Goal: Information Seeking & Learning: Learn about a topic

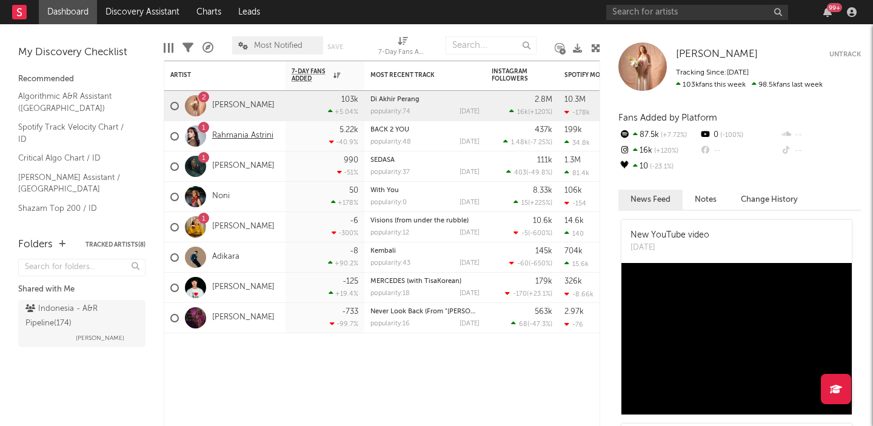
click at [219, 133] on link "Rahmania Astrini" at bounding box center [242, 136] width 61 height 10
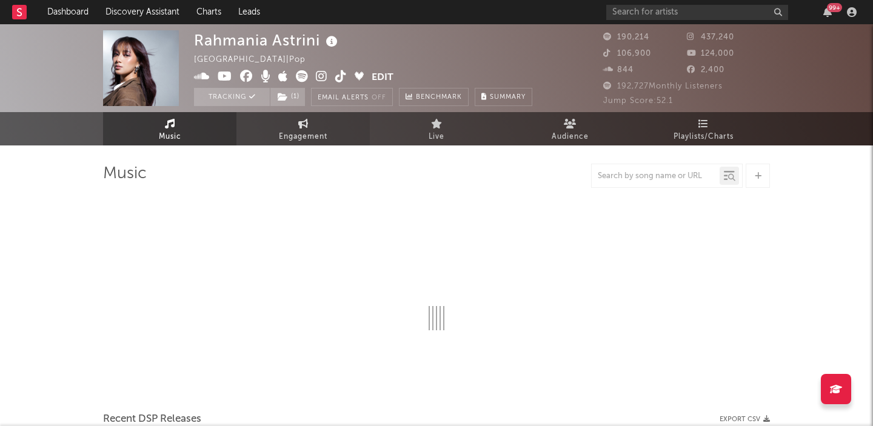
select select "6m"
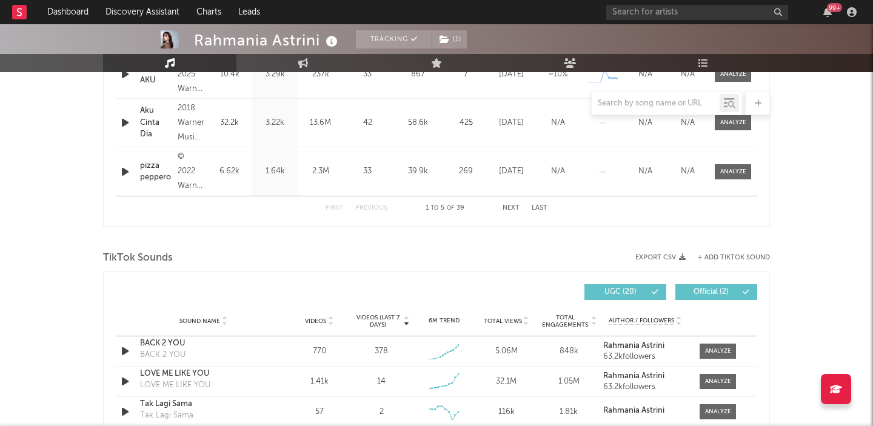
scroll to position [712, 0]
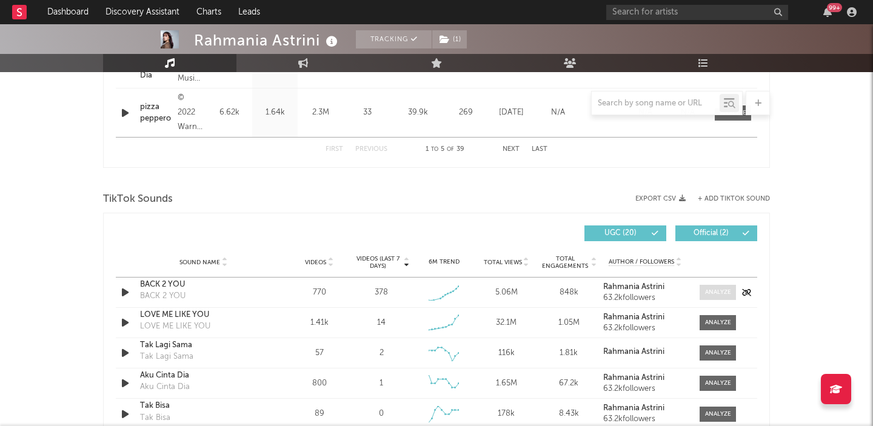
click at [712, 288] on div at bounding box center [718, 292] width 26 height 9
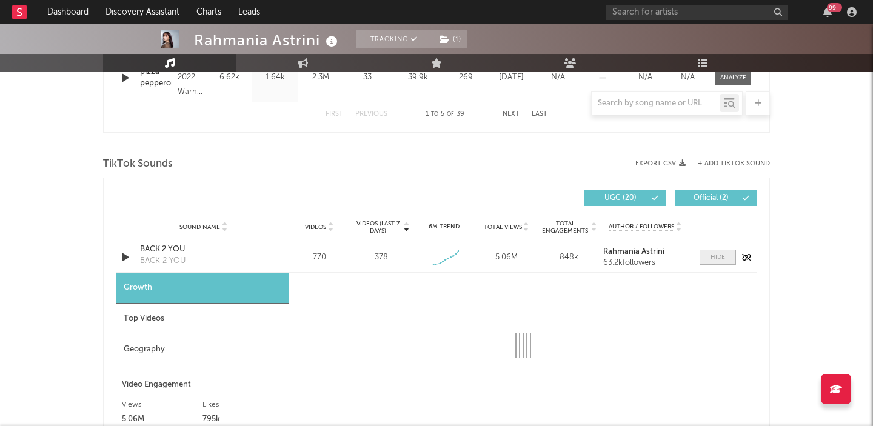
scroll to position [869, 0]
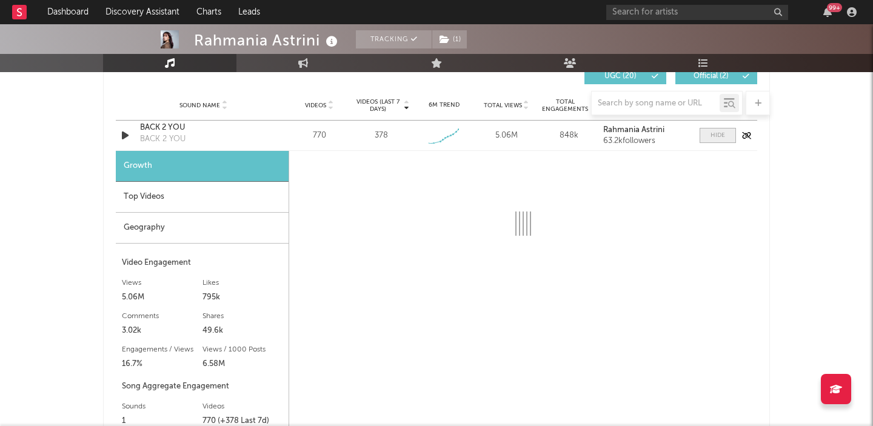
select select "1w"
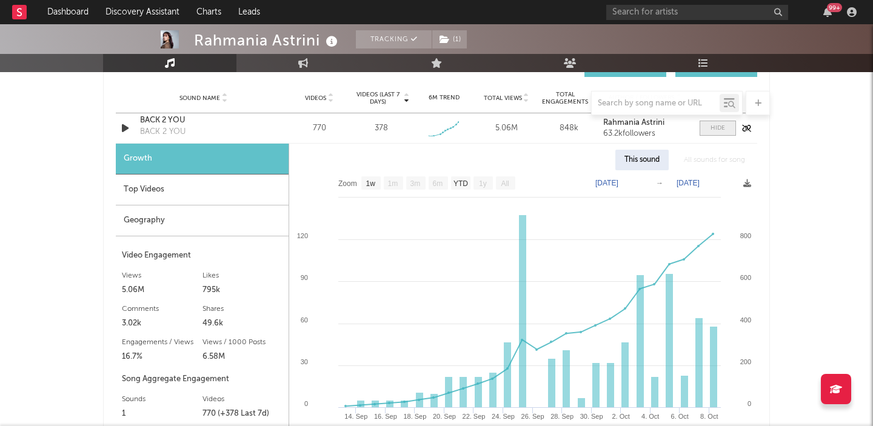
scroll to position [884, 0]
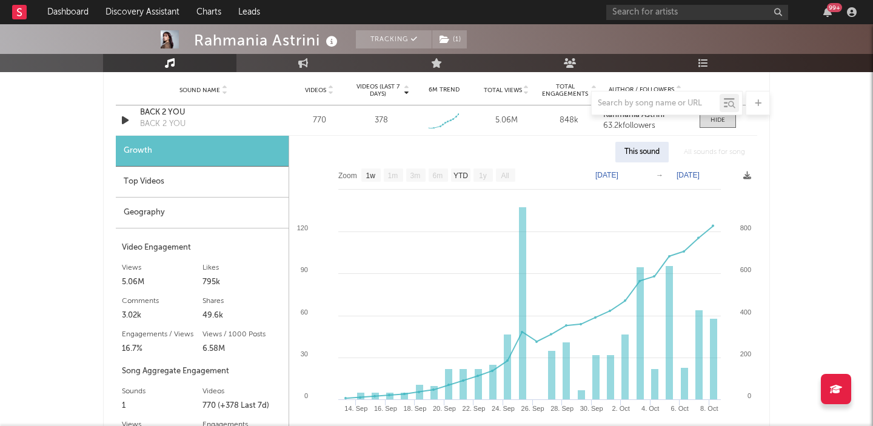
click at [149, 180] on div "Top Videos" at bounding box center [202, 182] width 173 height 31
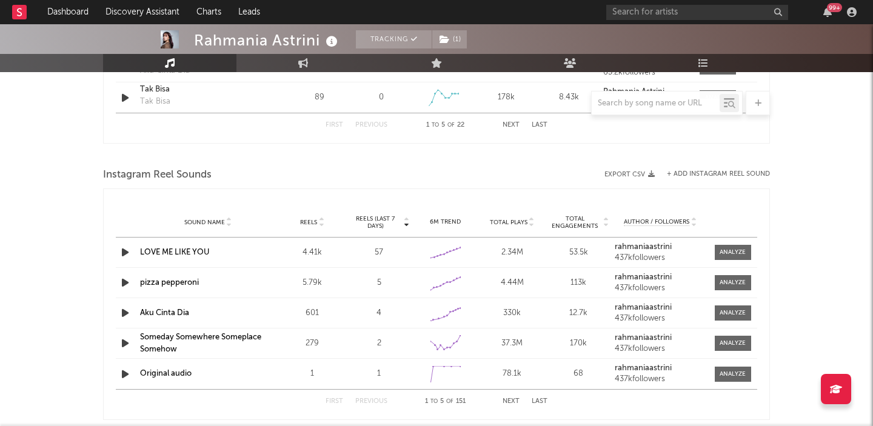
scroll to position [1421, 0]
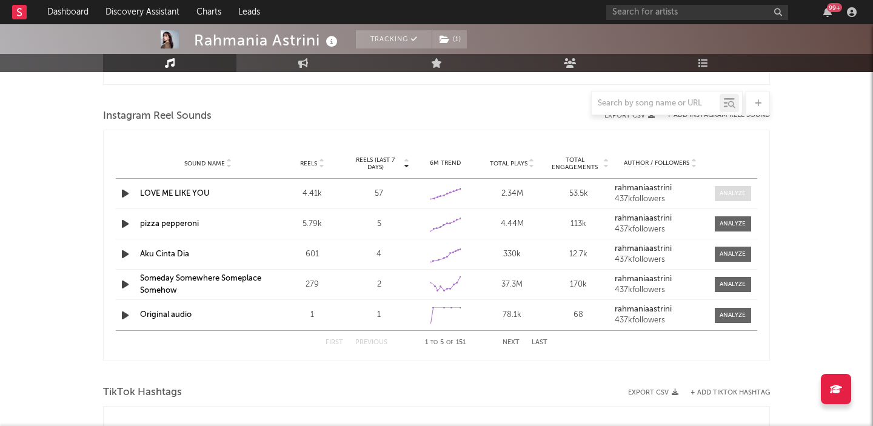
click at [739, 191] on div at bounding box center [733, 193] width 26 height 9
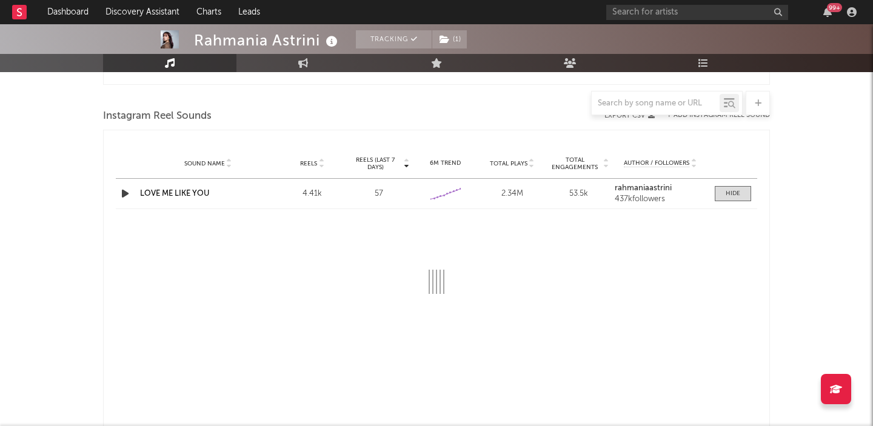
select select "6m"
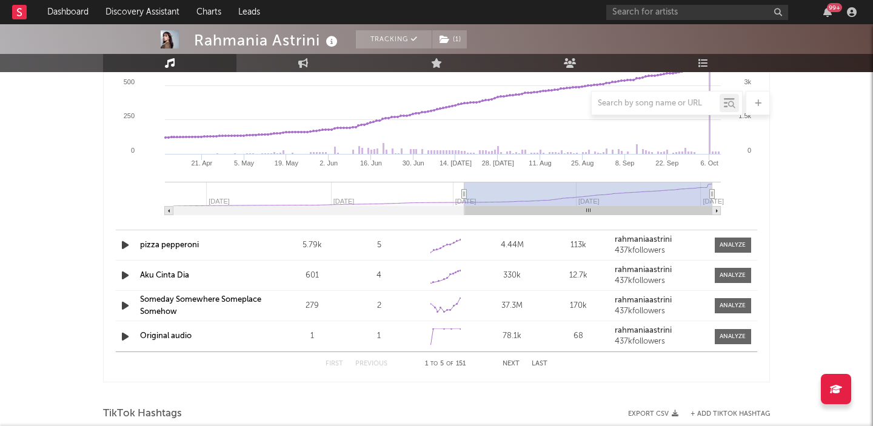
scroll to position [1617, 0]
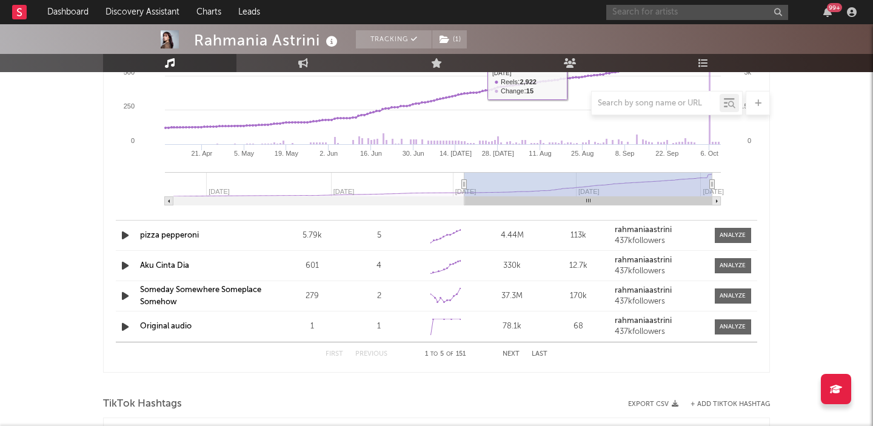
click at [671, 12] on input "text" at bounding box center [698, 12] width 182 height 15
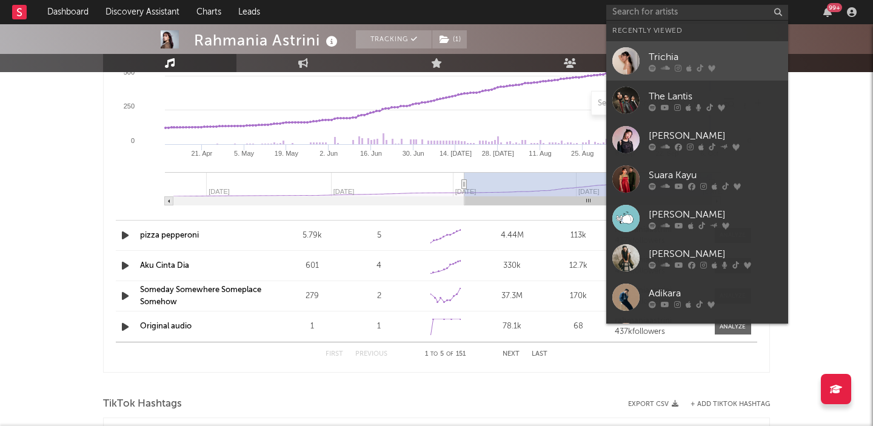
click at [663, 48] on link "Trichia" at bounding box center [698, 60] width 182 height 39
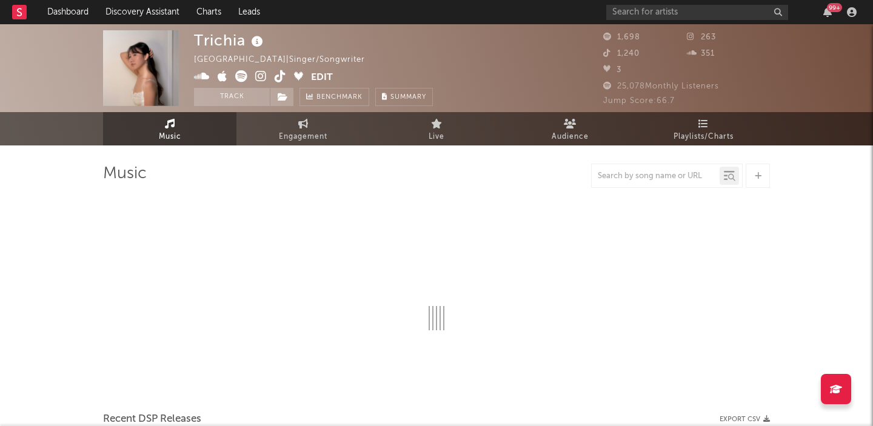
select select "1w"
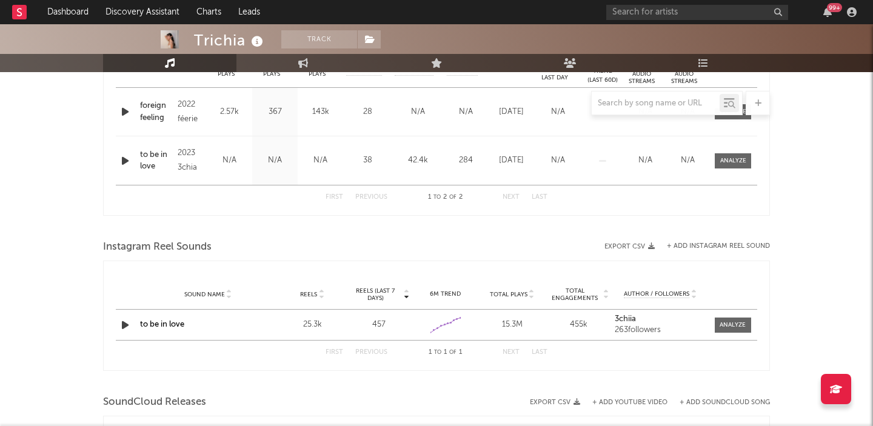
scroll to position [561, 0]
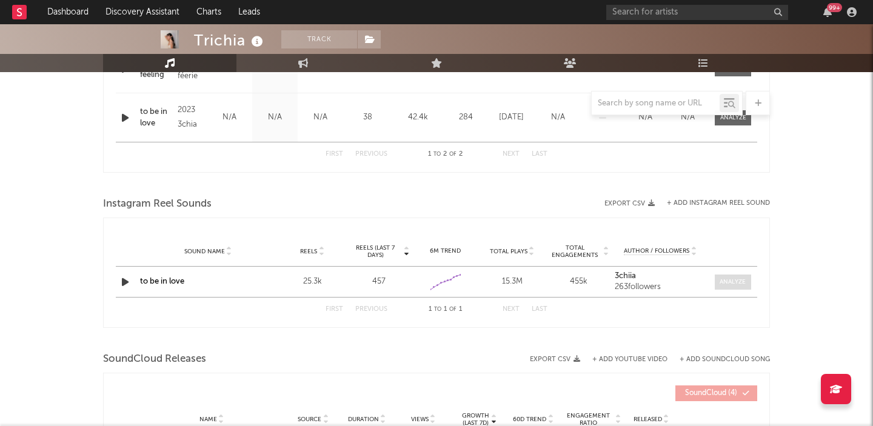
click at [730, 282] on div at bounding box center [733, 282] width 26 height 9
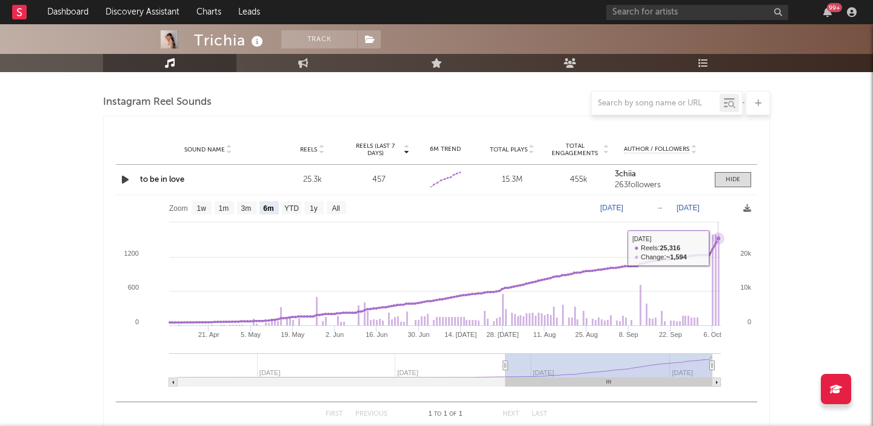
scroll to position [650, 0]
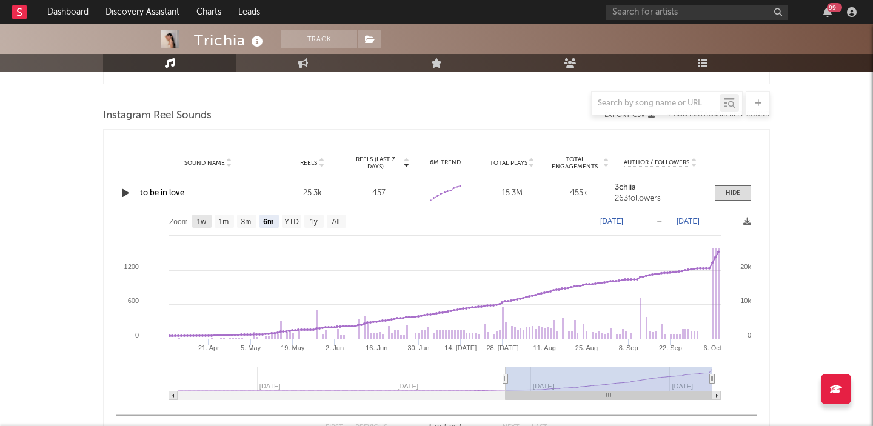
click at [208, 223] on rect at bounding box center [201, 221] width 19 height 13
select select "1w"
type input "[DATE]"
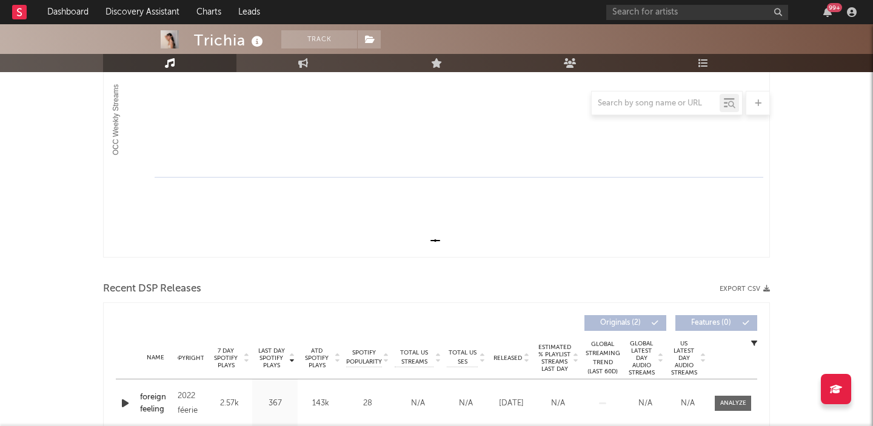
scroll to position [308, 0]
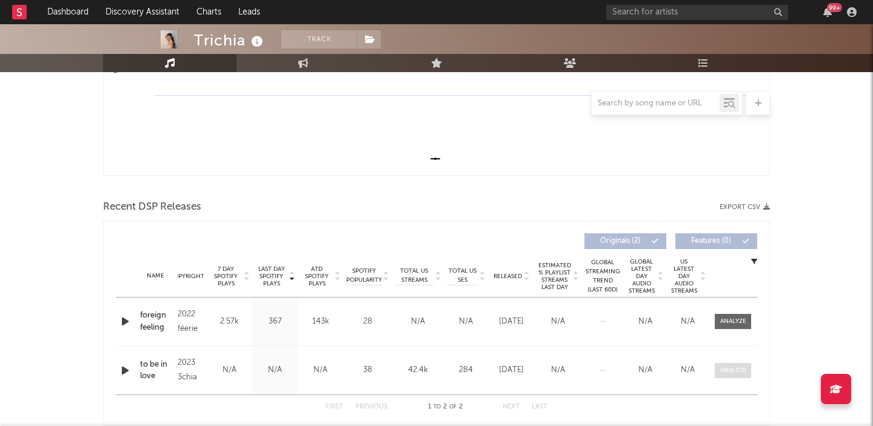
click at [721, 374] on div at bounding box center [734, 370] width 26 height 9
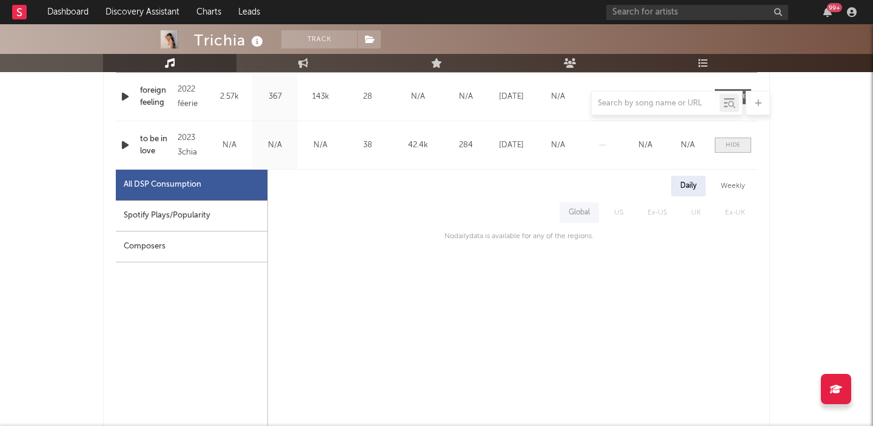
scroll to position [546, 0]
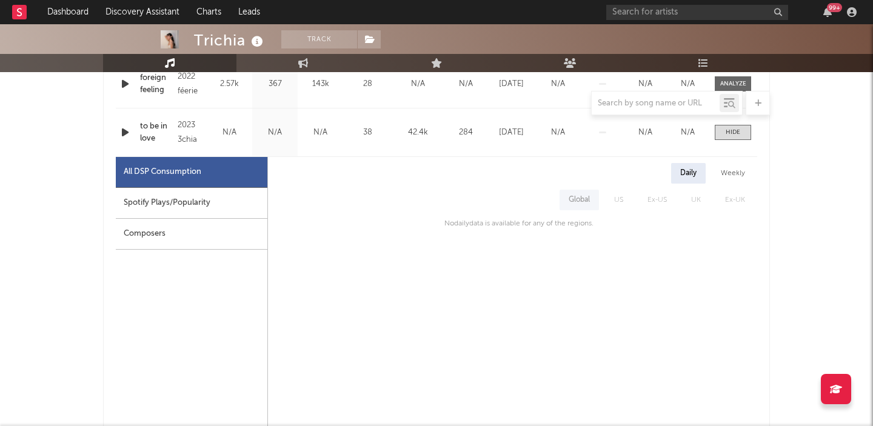
click at [222, 204] on div "Spotify Plays/Popularity" at bounding box center [192, 203] width 152 height 31
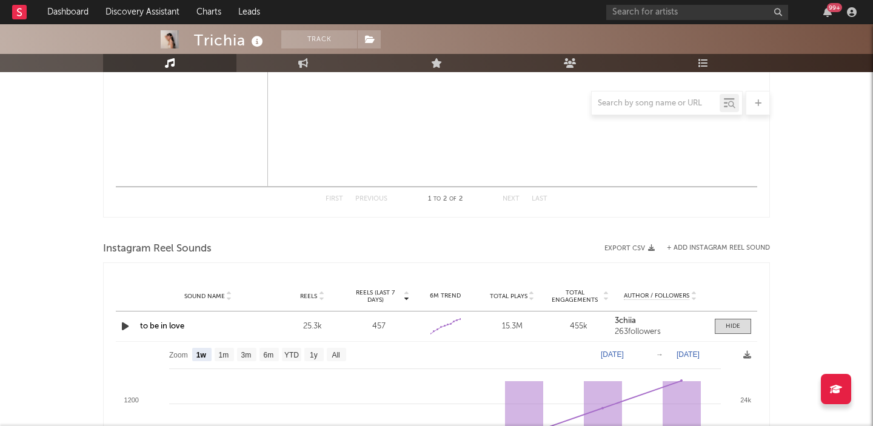
scroll to position [1210, 0]
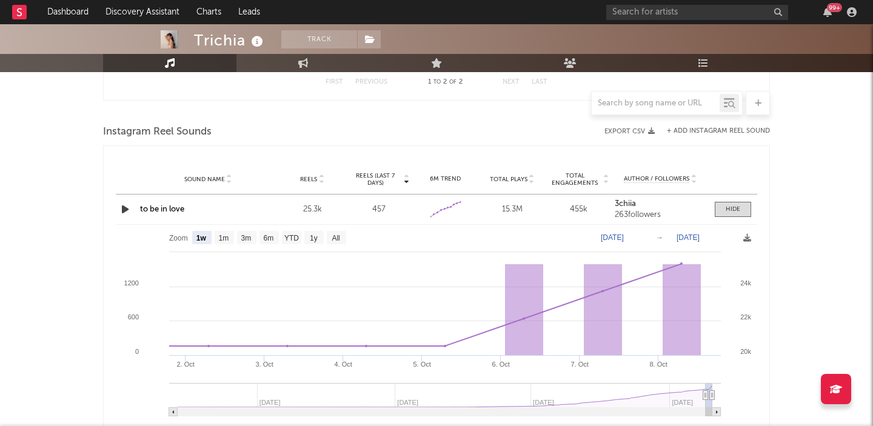
select select "6m"
select select "1w"
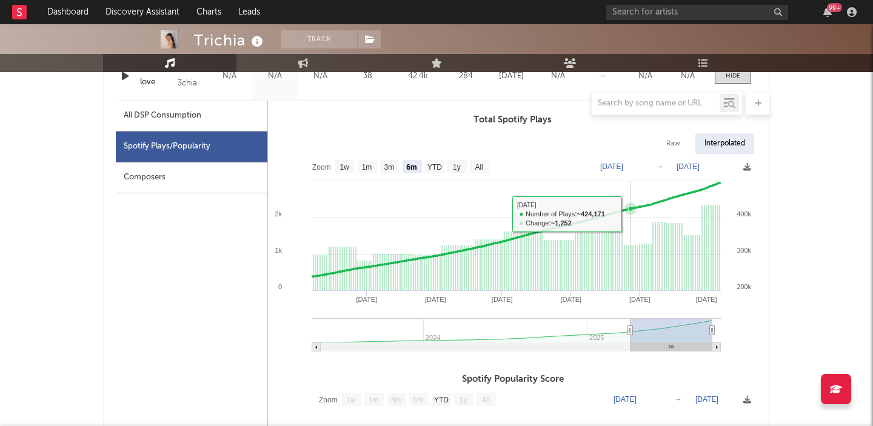
scroll to position [598, 0]
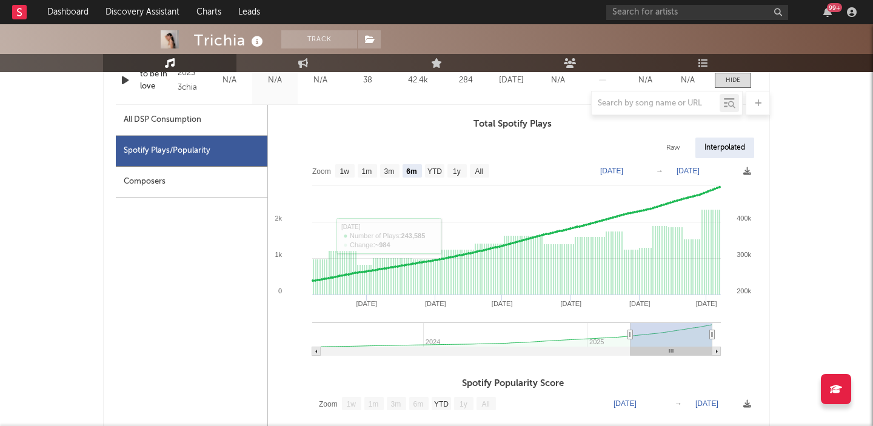
click at [206, 180] on div "Composers" at bounding box center [192, 182] width 152 height 31
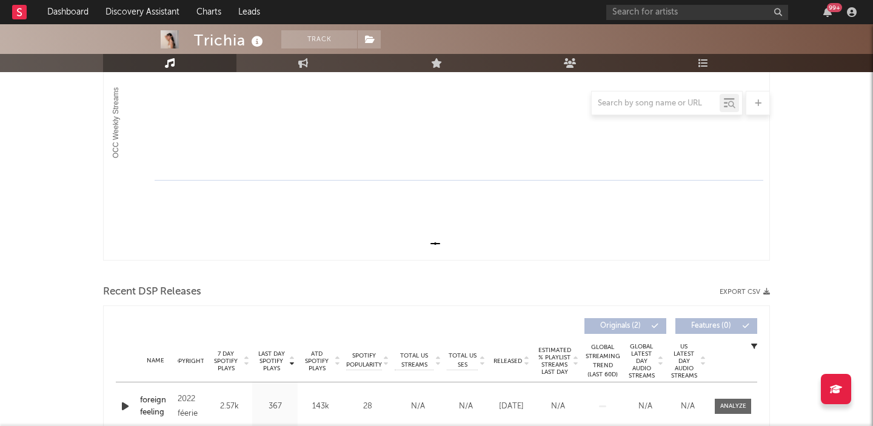
scroll to position [0, 0]
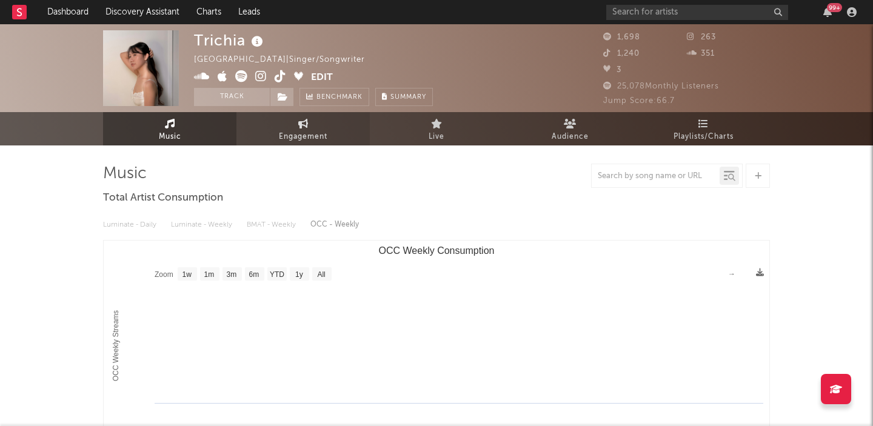
click at [308, 132] on span "Engagement" at bounding box center [303, 137] width 49 height 15
select select "1w"
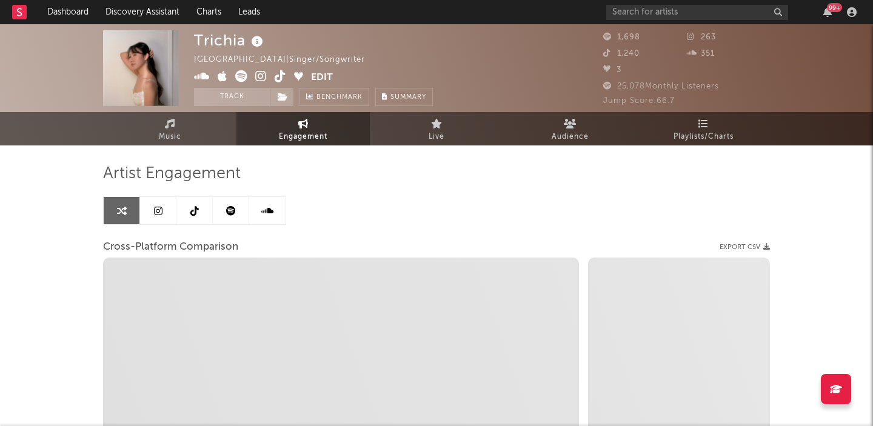
select select "1m"
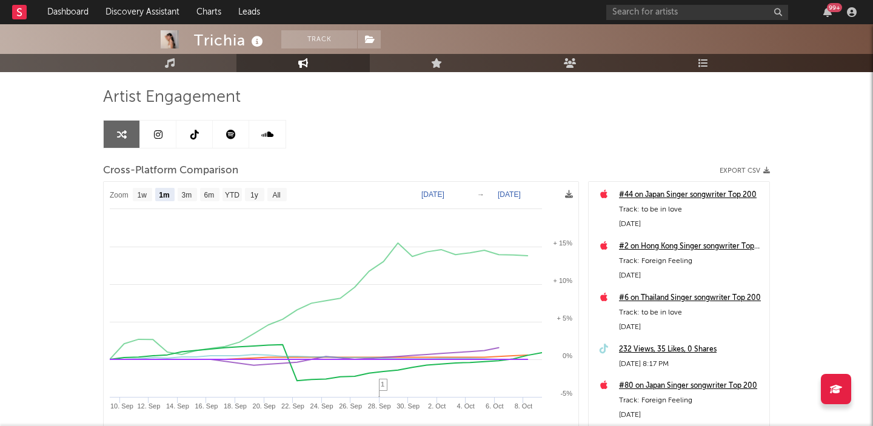
scroll to position [82, 0]
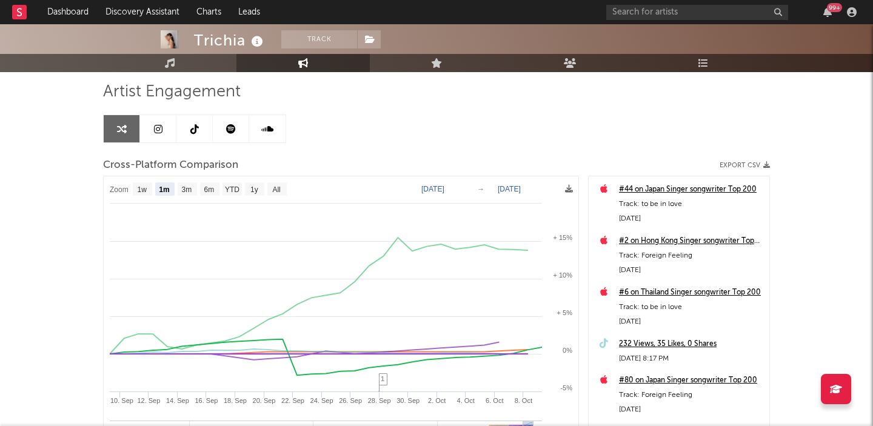
click at [219, 140] on link at bounding box center [231, 128] width 36 height 27
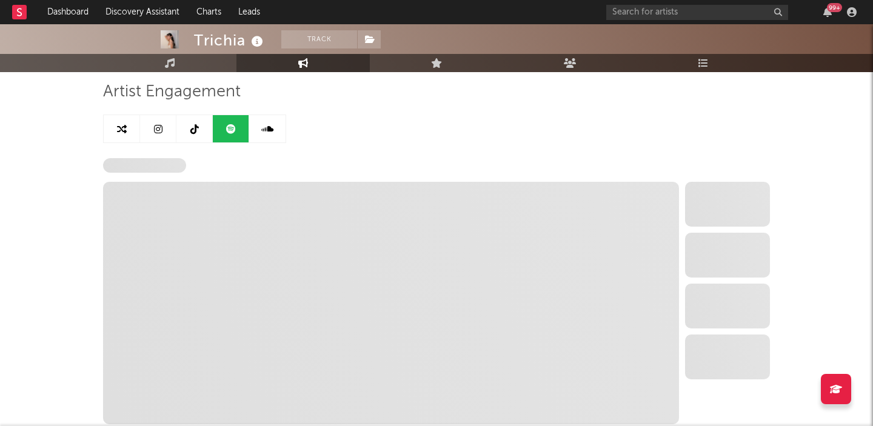
select select "6m"
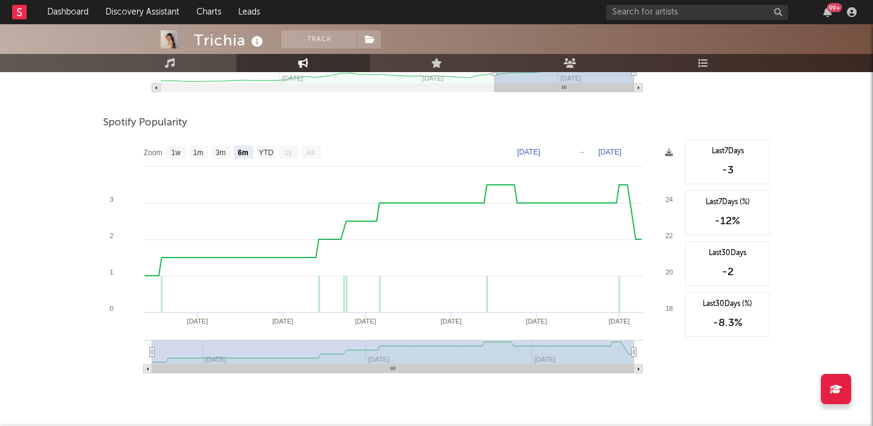
scroll to position [692, 0]
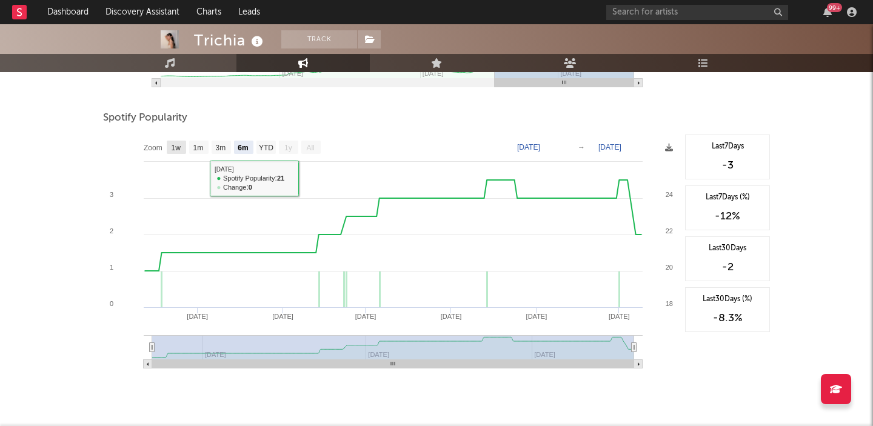
click at [181, 146] on rect at bounding box center [176, 147] width 19 height 13
select select "1w"
type input "[DATE]"
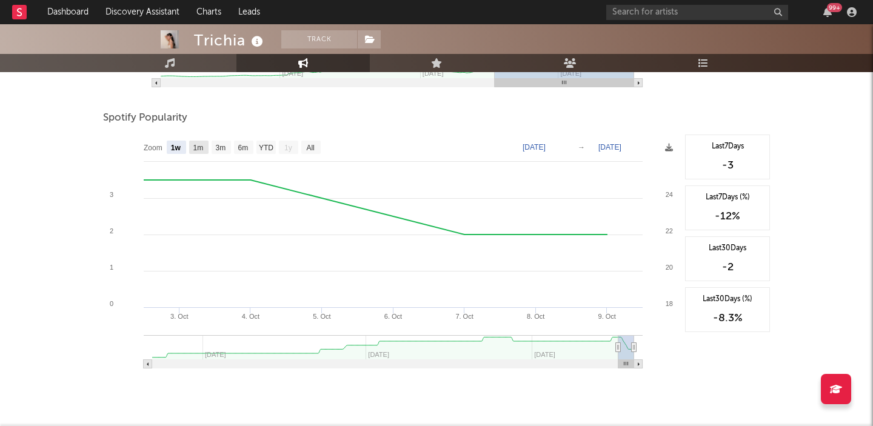
click at [203, 147] on text "1m" at bounding box center [199, 148] width 10 height 8
select select "1m"
type input "[DATE]"
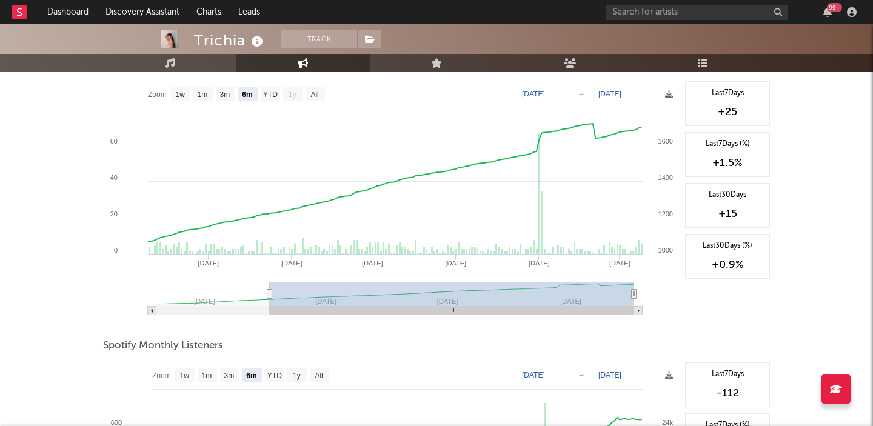
scroll to position [0, 0]
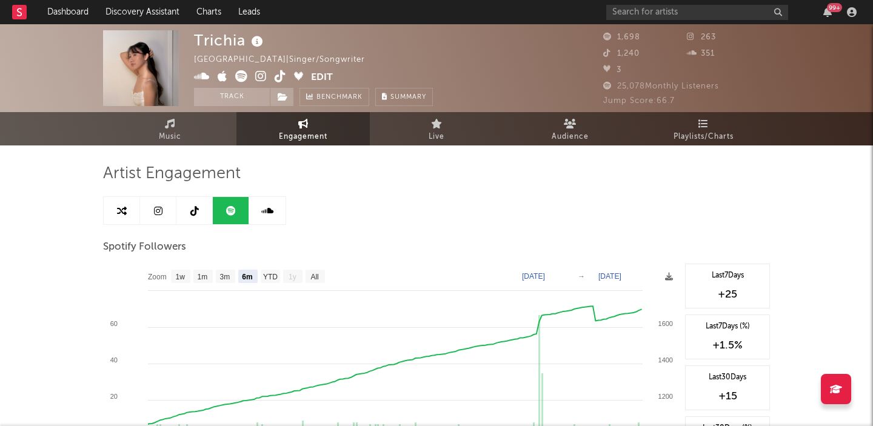
click at [581, 130] on span "Audience" at bounding box center [570, 137] width 37 height 15
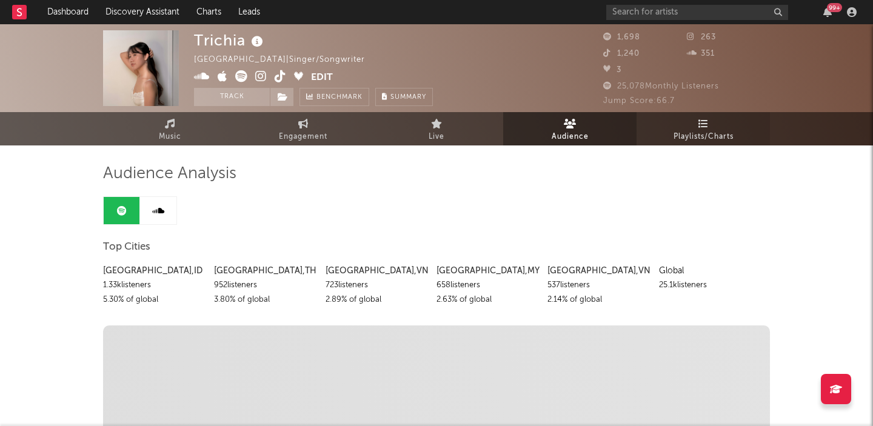
click at [696, 130] on span "Playlists/Charts" at bounding box center [704, 137] width 60 height 15
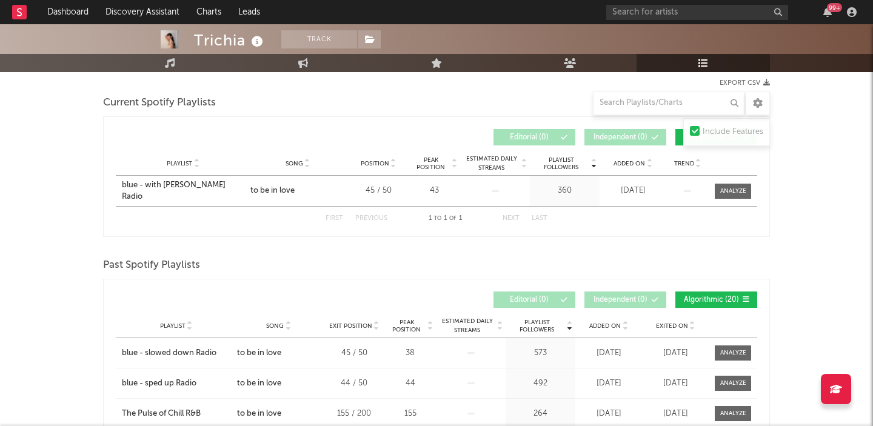
scroll to position [130, 0]
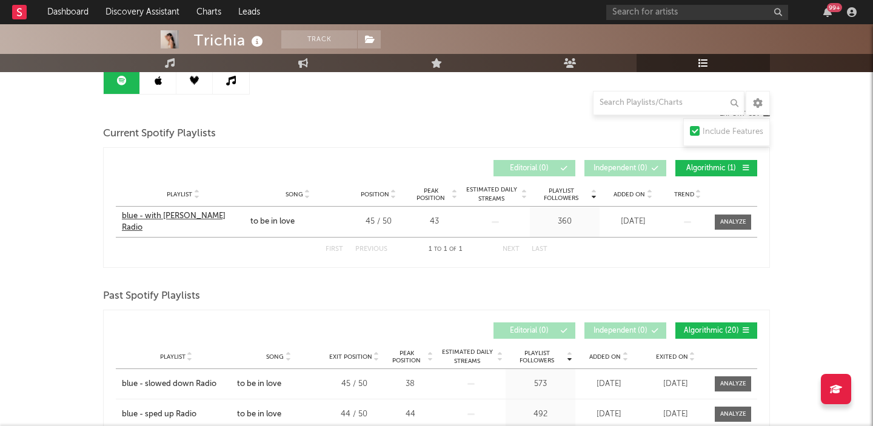
click at [178, 223] on div "blue - with [PERSON_NAME] Radio" at bounding box center [183, 222] width 123 height 24
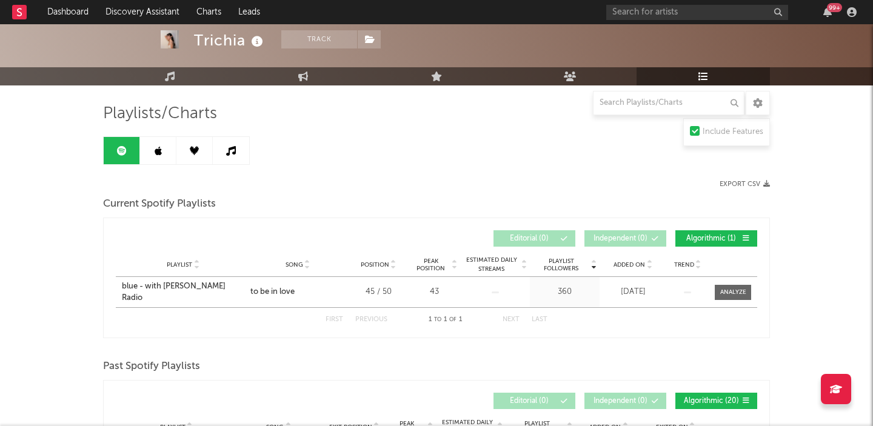
scroll to position [0, 0]
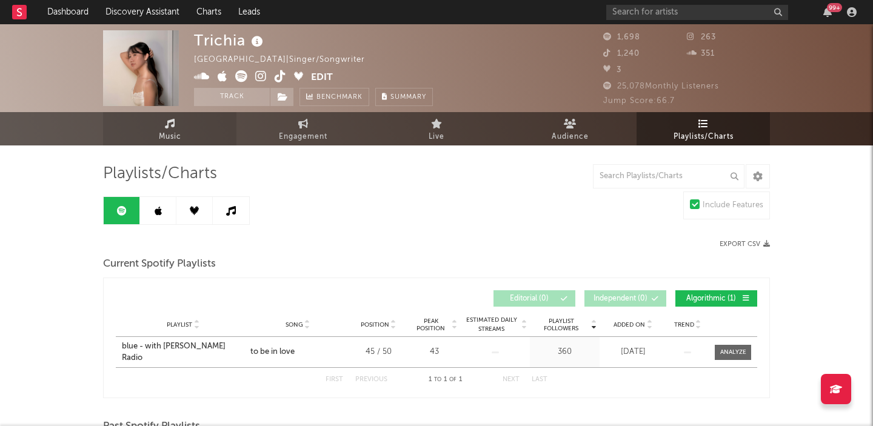
click at [169, 137] on span "Music" at bounding box center [170, 137] width 22 height 15
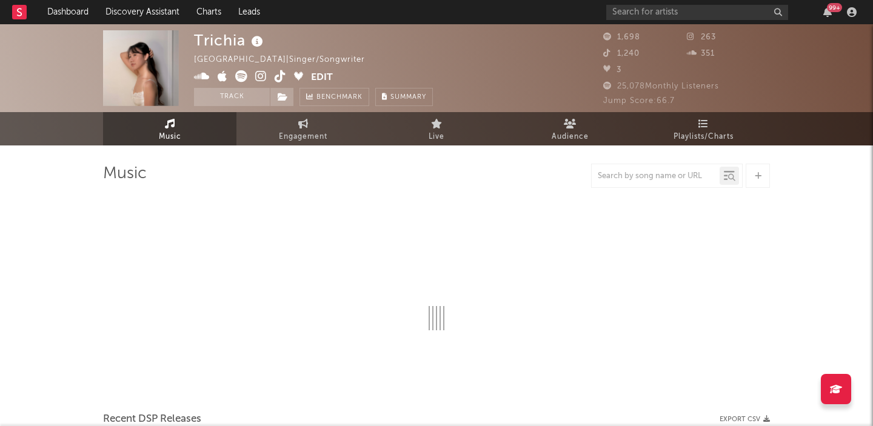
select select "1w"
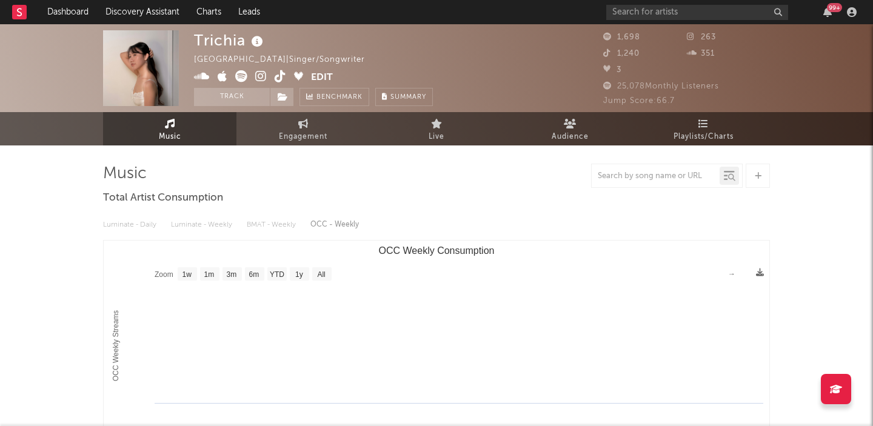
click at [209, 222] on div "Luminate - Daily Luminate - Weekly BMAT - Weekly OCC - Weekly" at bounding box center [436, 225] width 667 height 21
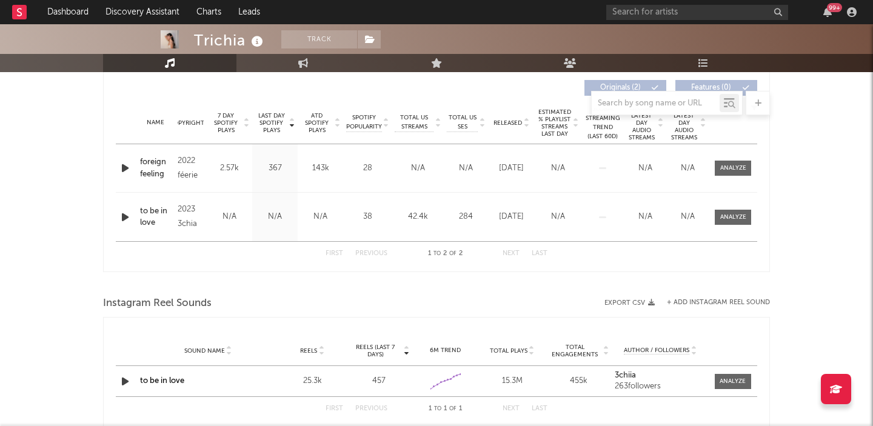
scroll to position [550, 0]
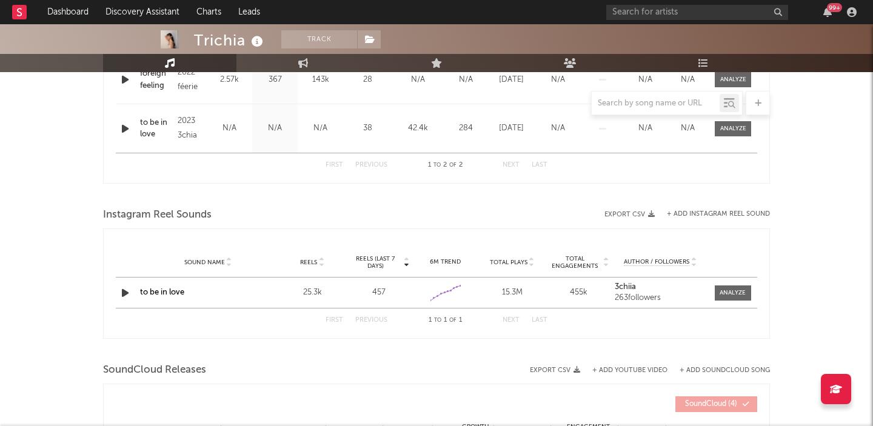
click at [126, 291] on icon "button" at bounding box center [125, 293] width 13 height 15
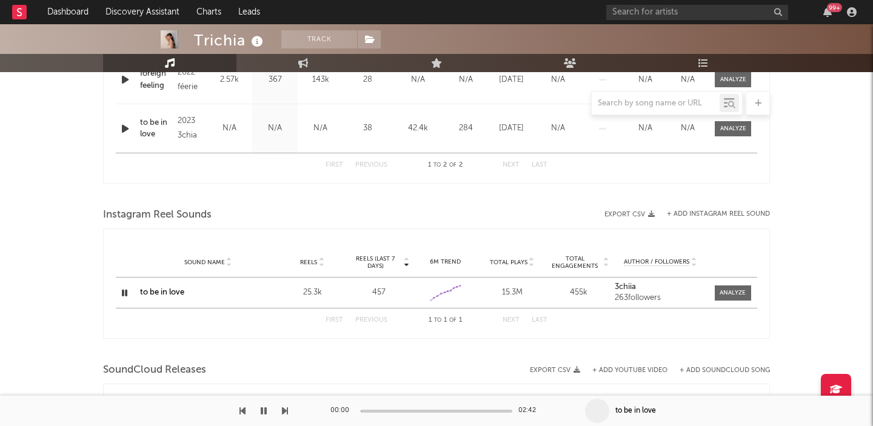
click at [126, 291] on icon "button" at bounding box center [125, 293] width 12 height 15
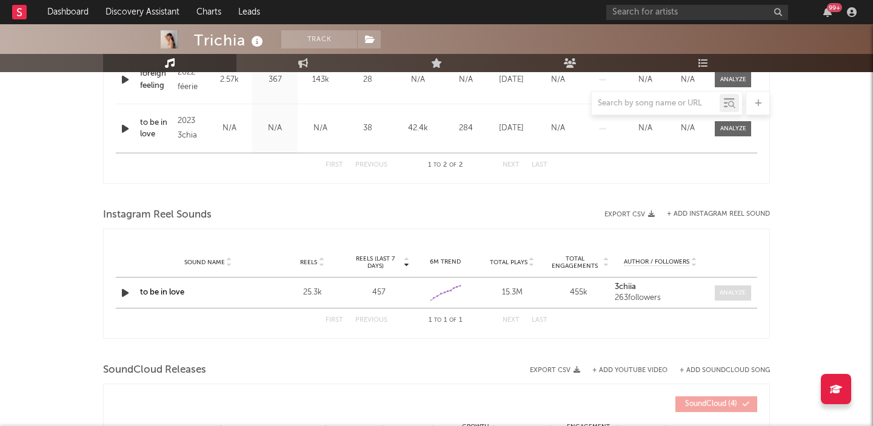
click at [725, 295] on div at bounding box center [733, 293] width 26 height 9
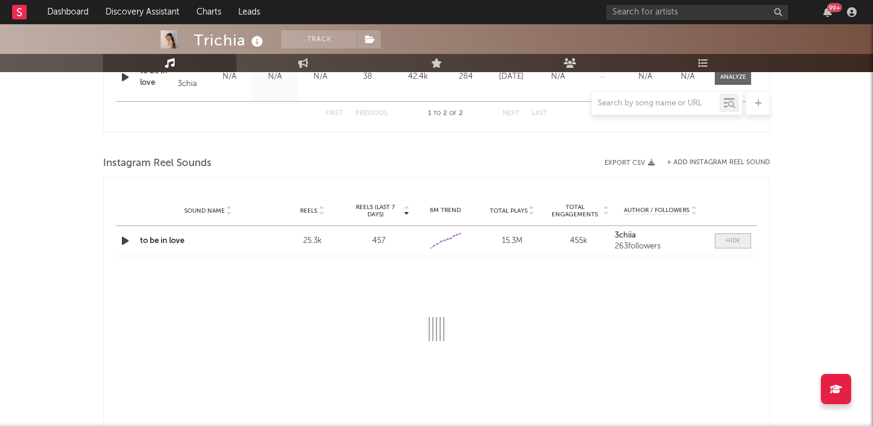
scroll to position [604, 0]
select select "6m"
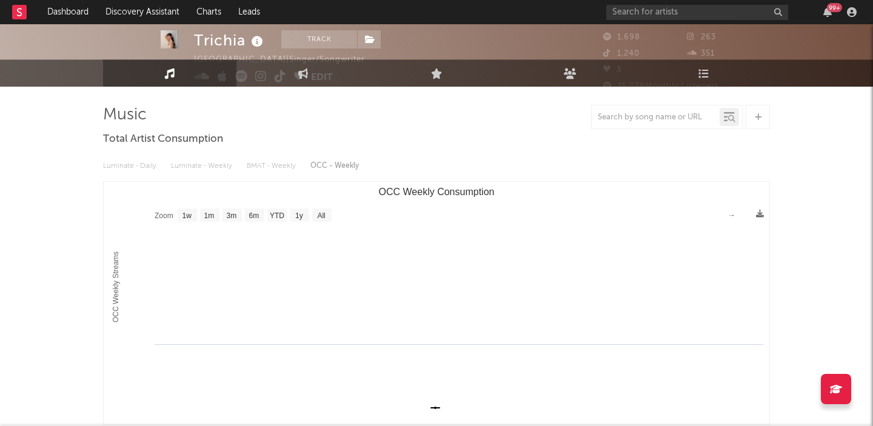
scroll to position [0, 0]
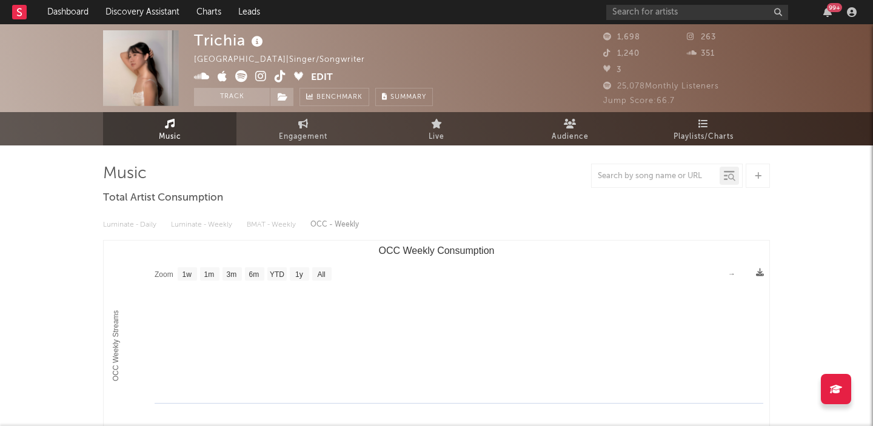
click at [326, 75] on button "Edit" at bounding box center [322, 77] width 22 height 15
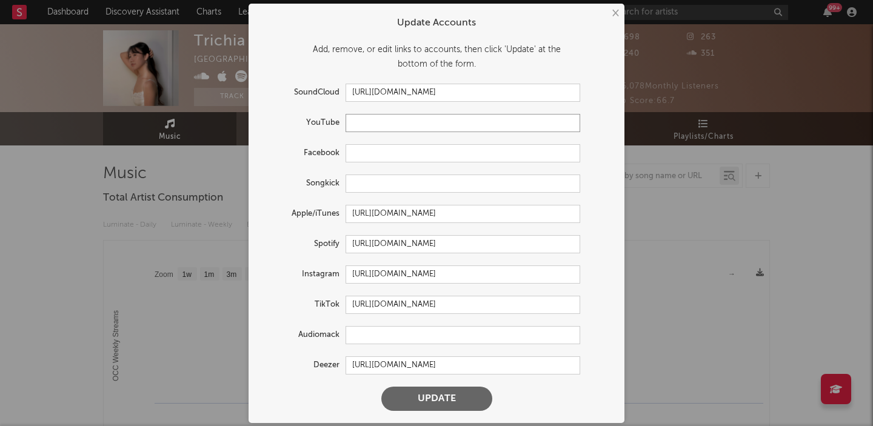
click at [349, 126] on input "text" at bounding box center [463, 123] width 235 height 18
paste input "[URL][DOMAIN_NAME]"
type input "[URL][DOMAIN_NAME]"
click at [406, 391] on button "Update" at bounding box center [437, 399] width 111 height 24
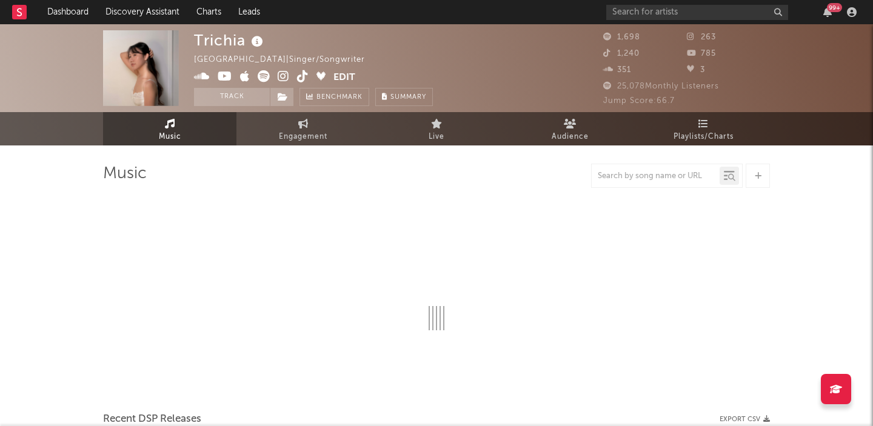
select select "1w"
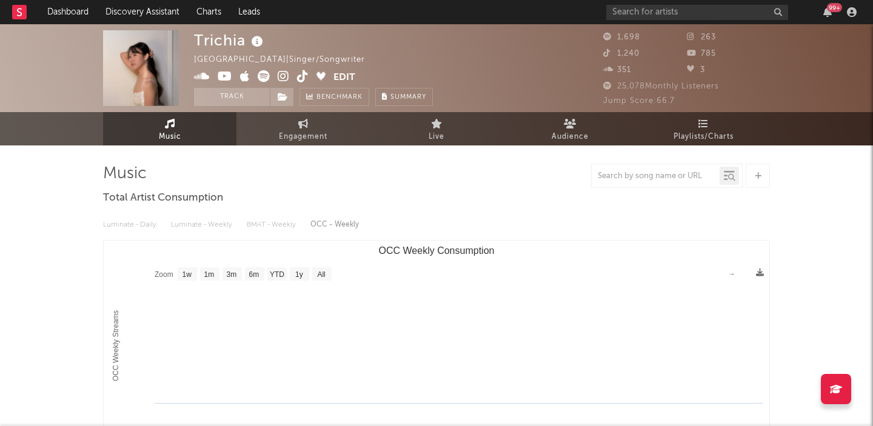
select select "1w"
click at [588, 132] on link "Audience" at bounding box center [569, 128] width 133 height 33
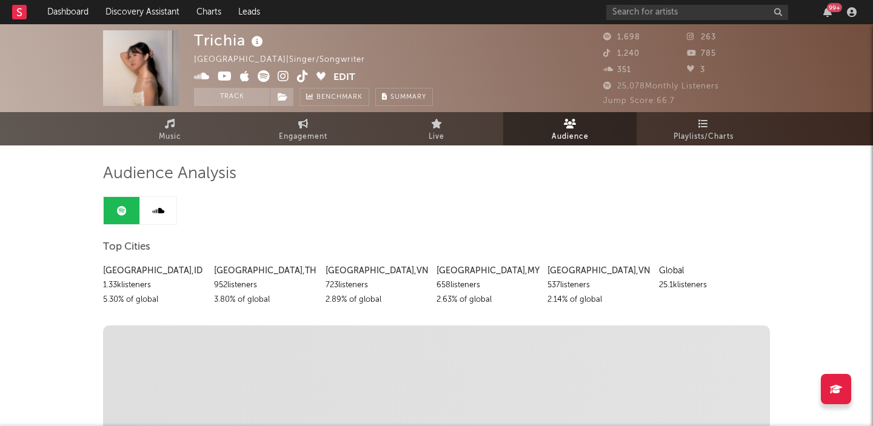
click at [260, 43] on icon at bounding box center [258, 41] width 18 height 17
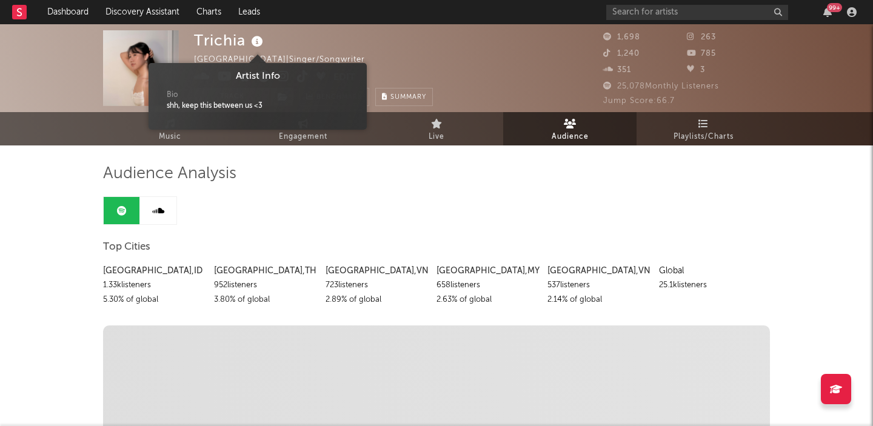
click at [260, 43] on icon at bounding box center [258, 41] width 18 height 17
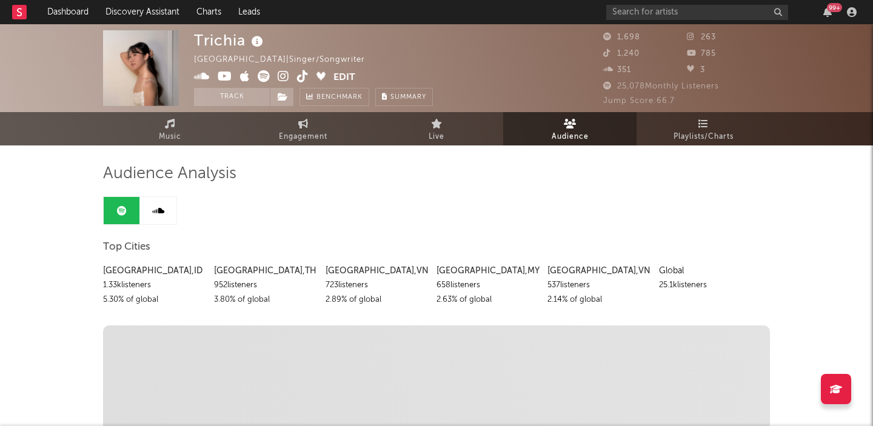
click at [265, 57] on div "Indonesia | Singer/Songwriter" at bounding box center [286, 60] width 185 height 15
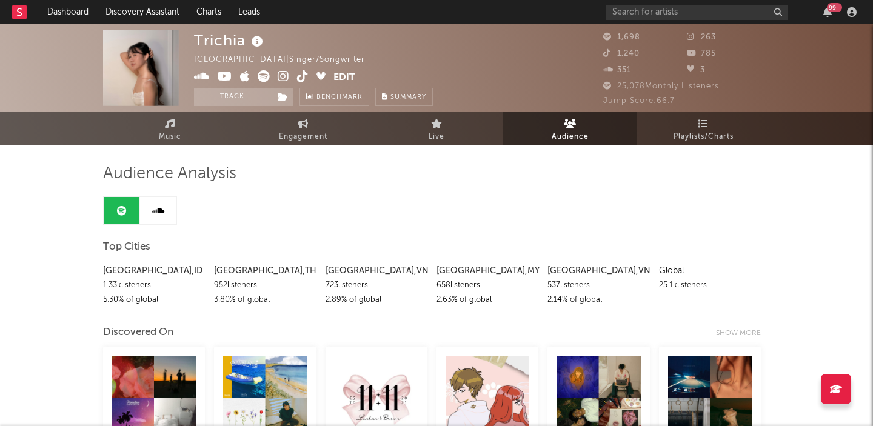
click at [343, 73] on button "Edit" at bounding box center [345, 77] width 22 height 15
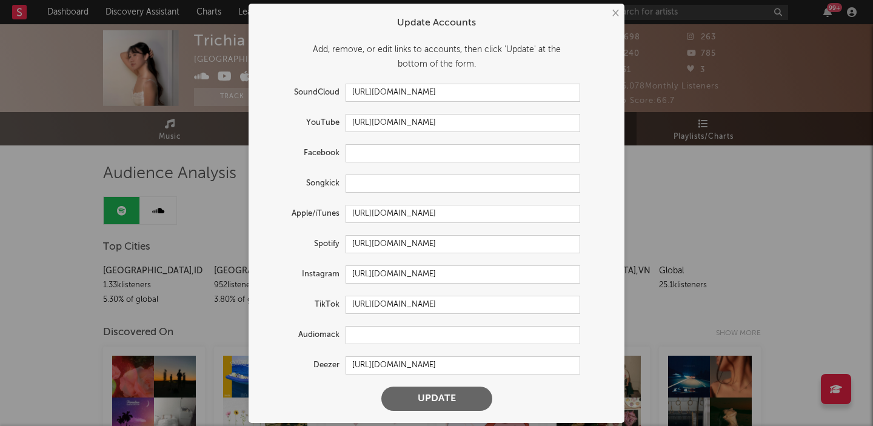
click at [613, 12] on button "×" at bounding box center [614, 13] width 13 height 13
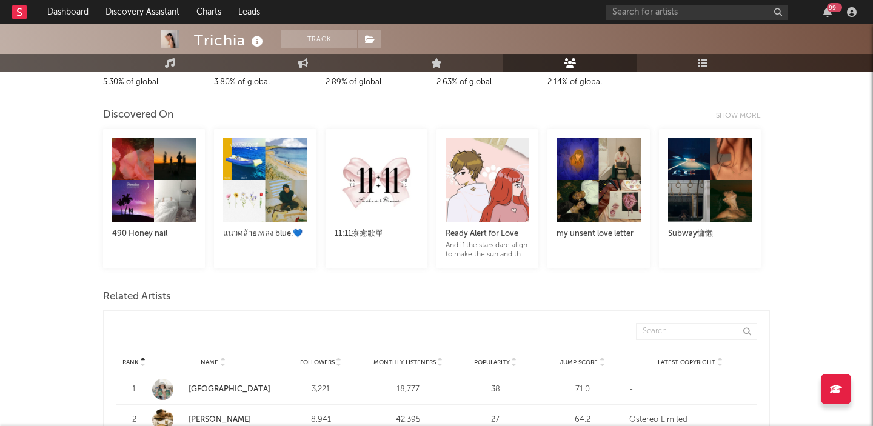
scroll to position [193, 0]
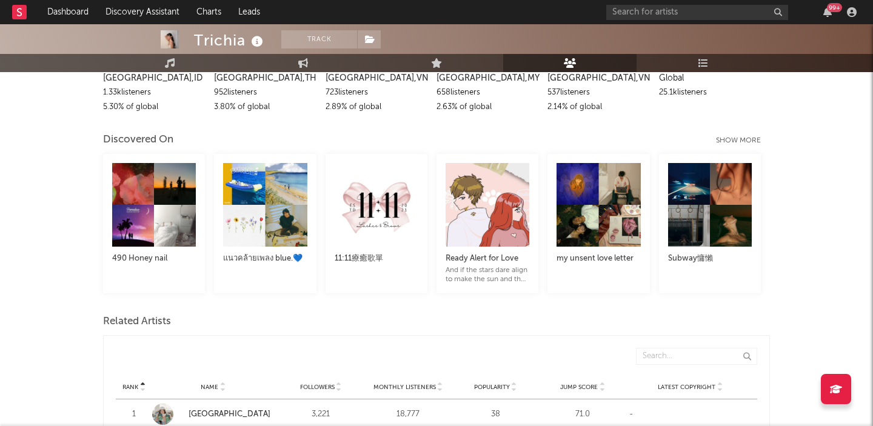
click at [735, 144] on div "Show more" at bounding box center [743, 140] width 54 height 15
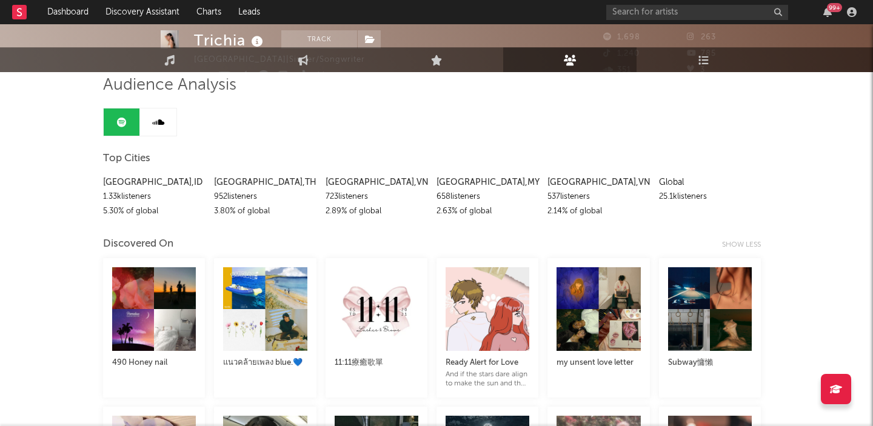
scroll to position [0, 0]
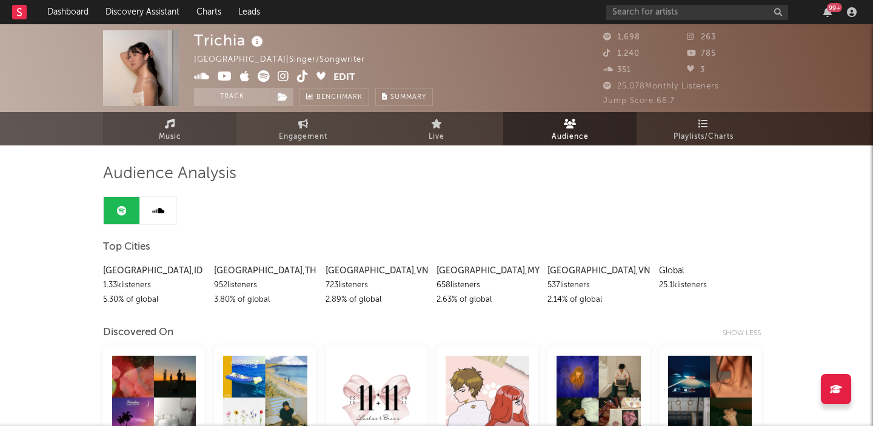
click at [166, 121] on icon at bounding box center [170, 124] width 10 height 10
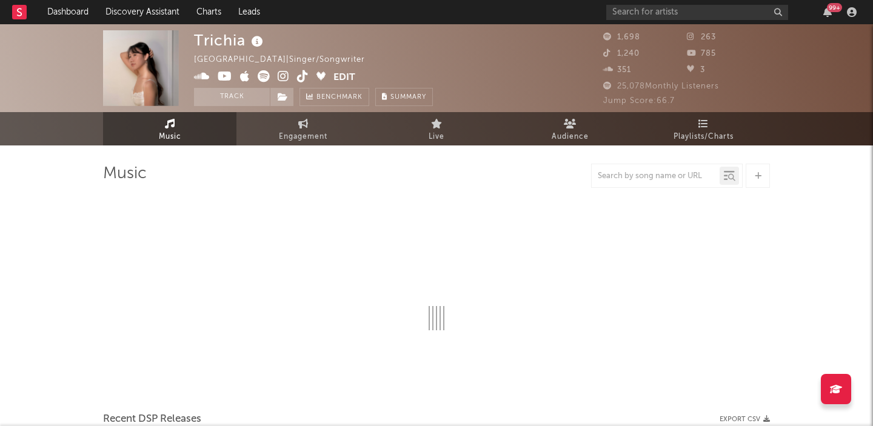
select select "1w"
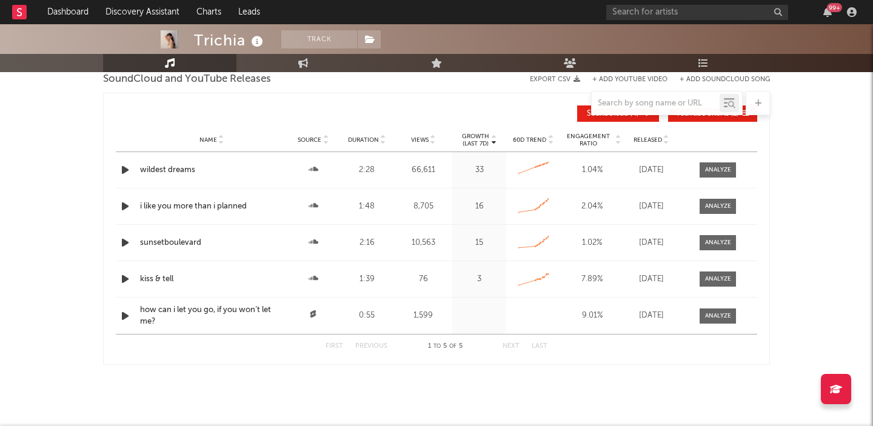
scroll to position [871, 0]
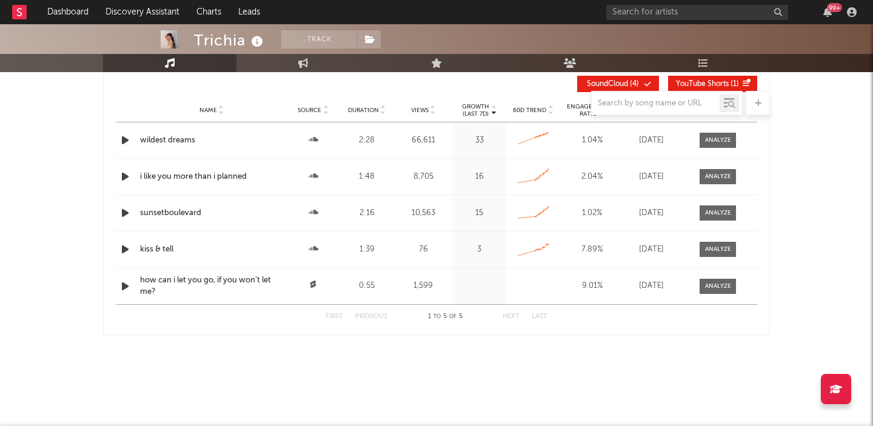
click at [377, 282] on div "0:55" at bounding box center [367, 286] width 48 height 12
click at [719, 286] on div at bounding box center [718, 286] width 26 height 9
select select "All"
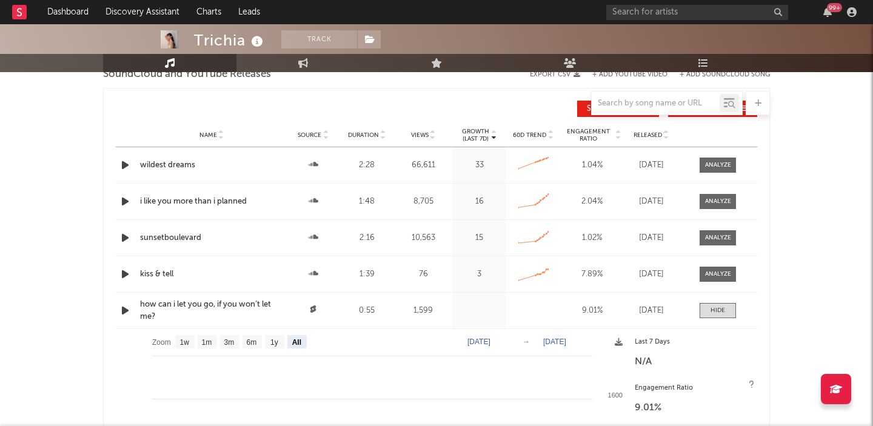
scroll to position [840, 0]
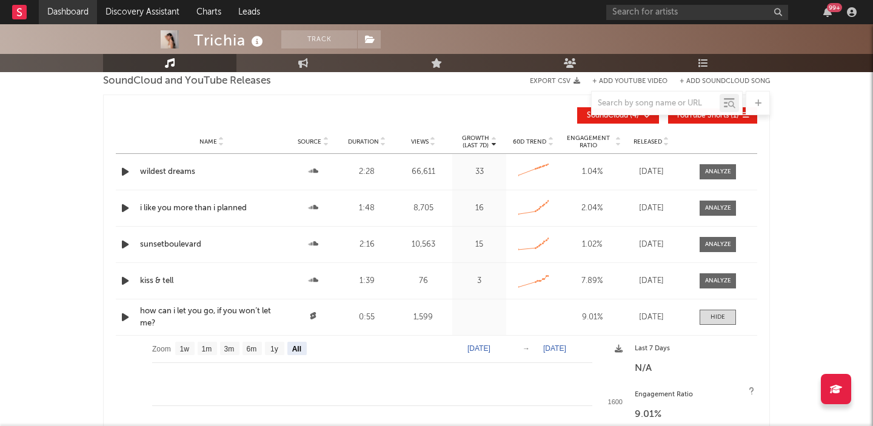
click at [52, 13] on link "Dashboard" at bounding box center [68, 12] width 58 height 24
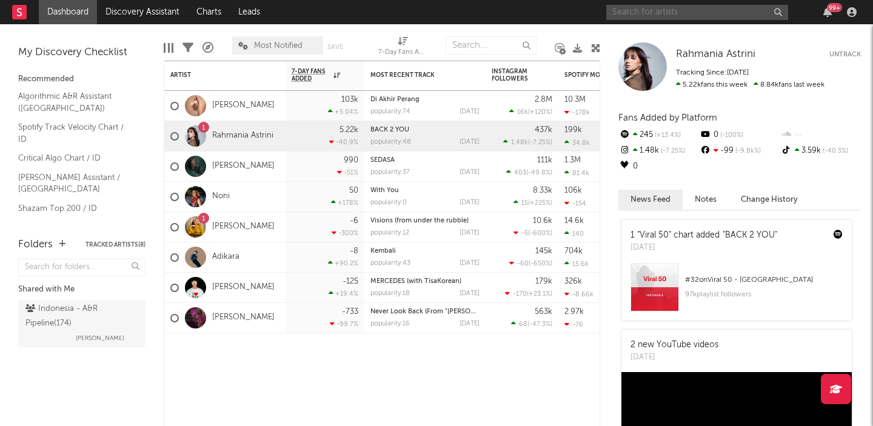
click at [619, 18] on input "text" at bounding box center [698, 12] width 182 height 15
click at [222, 223] on link "[PERSON_NAME]" at bounding box center [243, 227] width 62 height 10
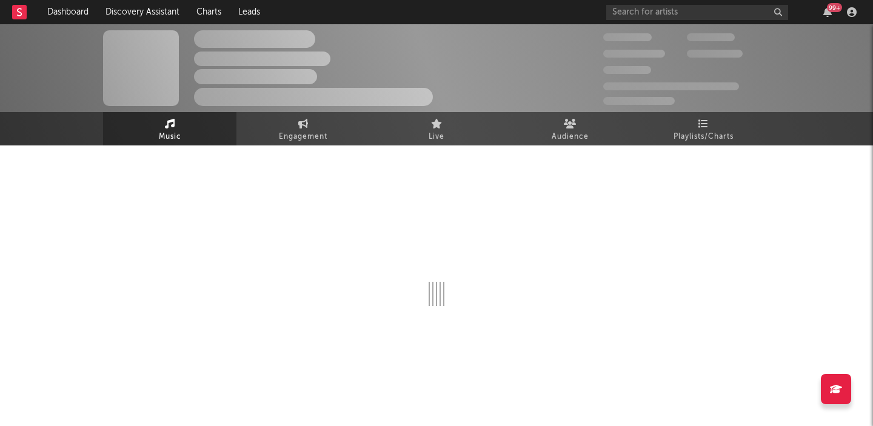
select select "6m"
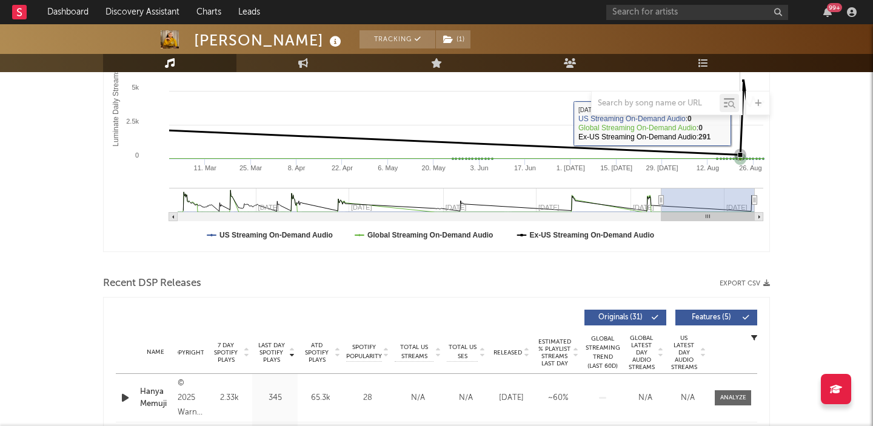
scroll to position [268, 0]
